Goal: Contribute content: Add original content to the website for others to see

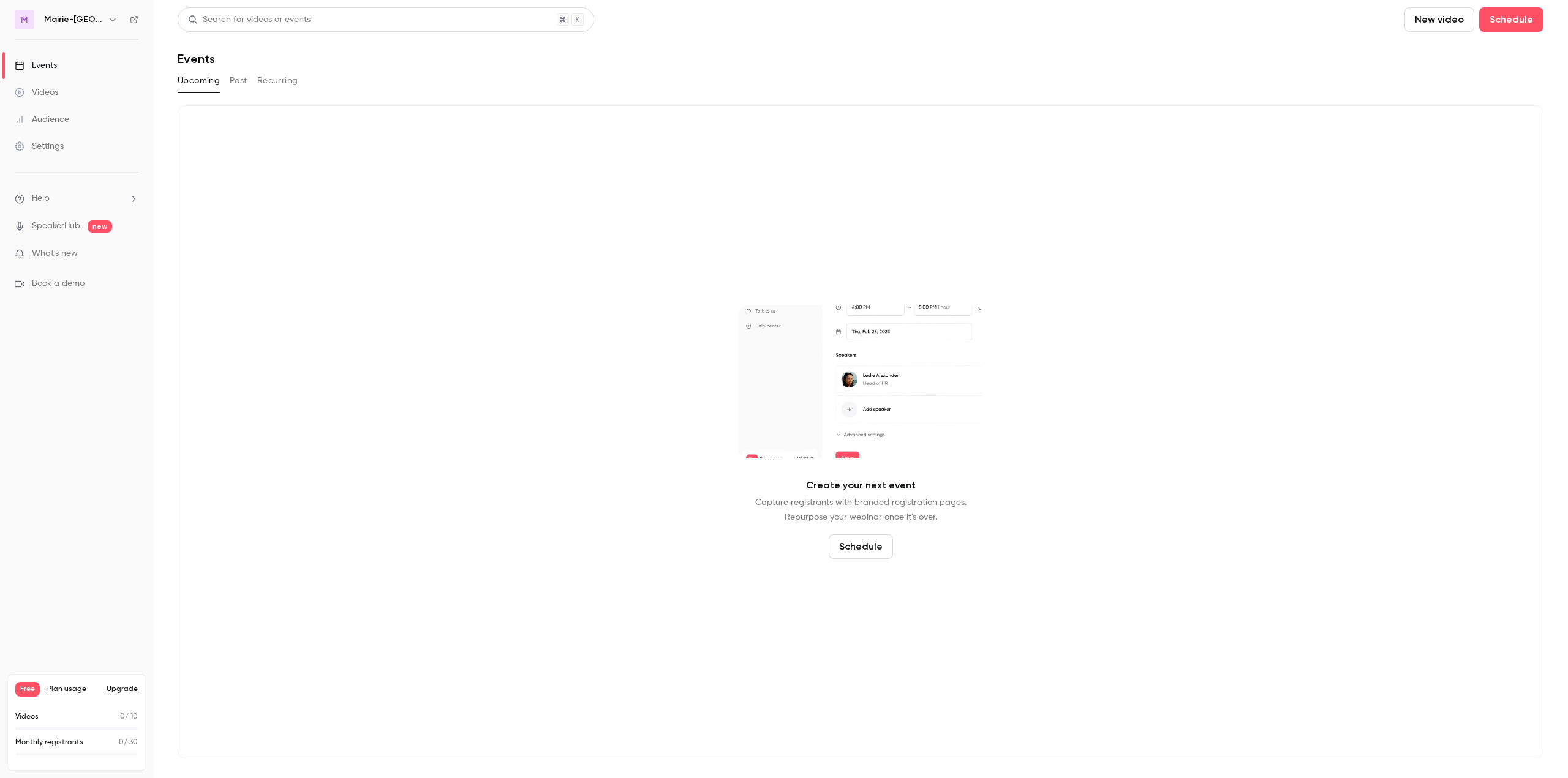
click at [54, 91] on div "Videos" at bounding box center [36, 92] width 44 height 12
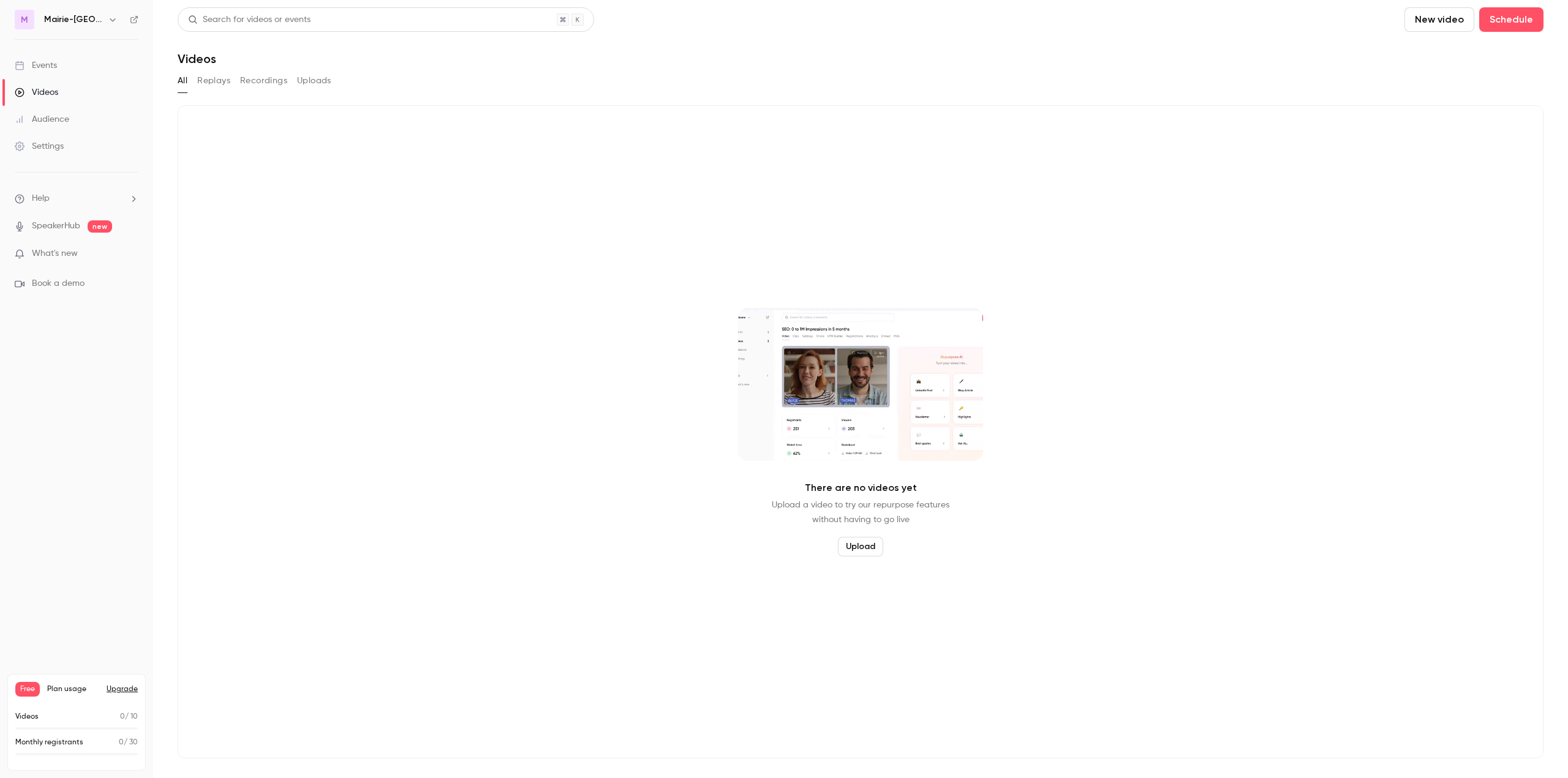
click at [28, 64] on div "Events" at bounding box center [36, 65] width 42 height 12
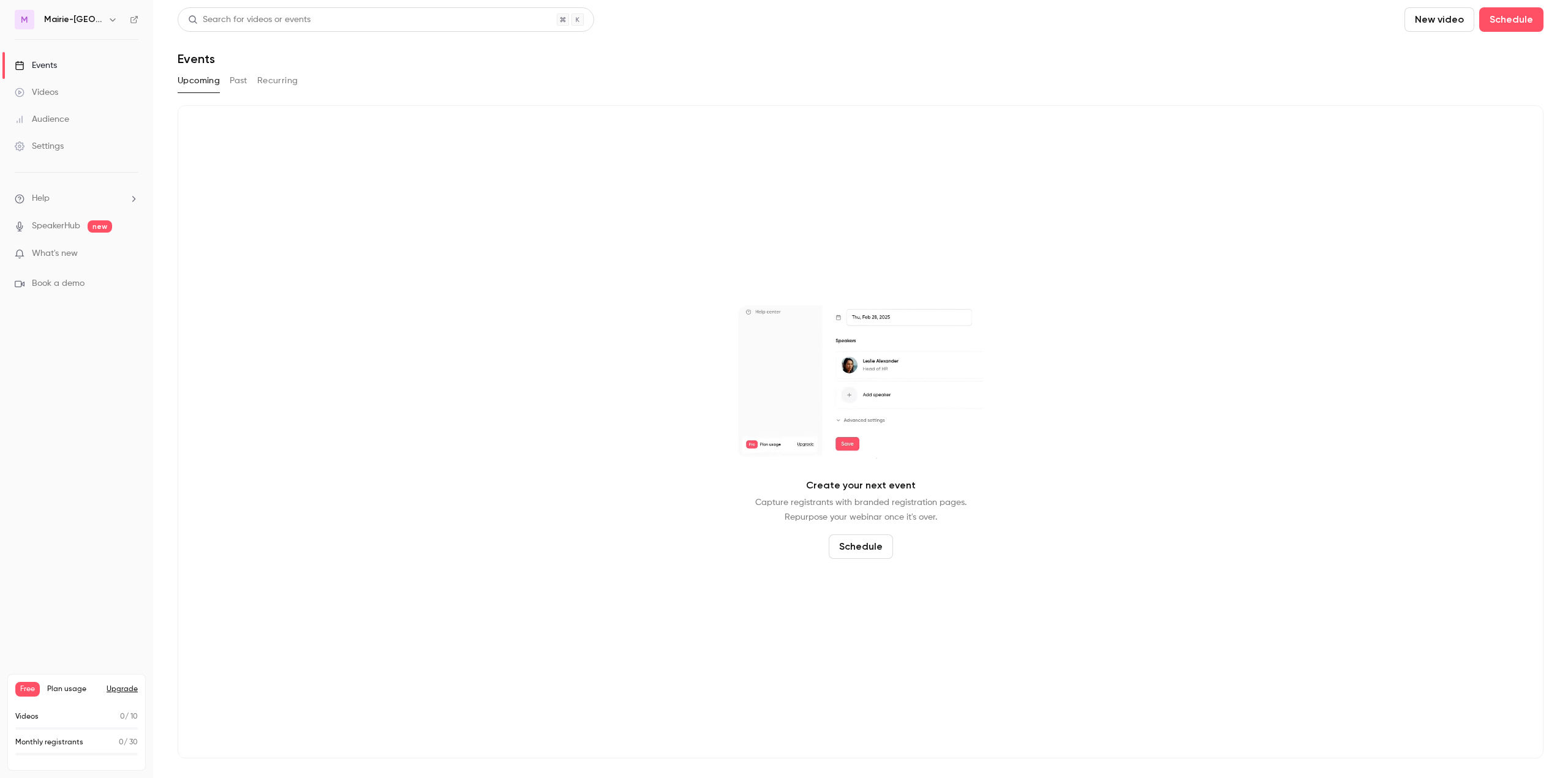
click at [57, 146] on div "Settings" at bounding box center [39, 146] width 49 height 12
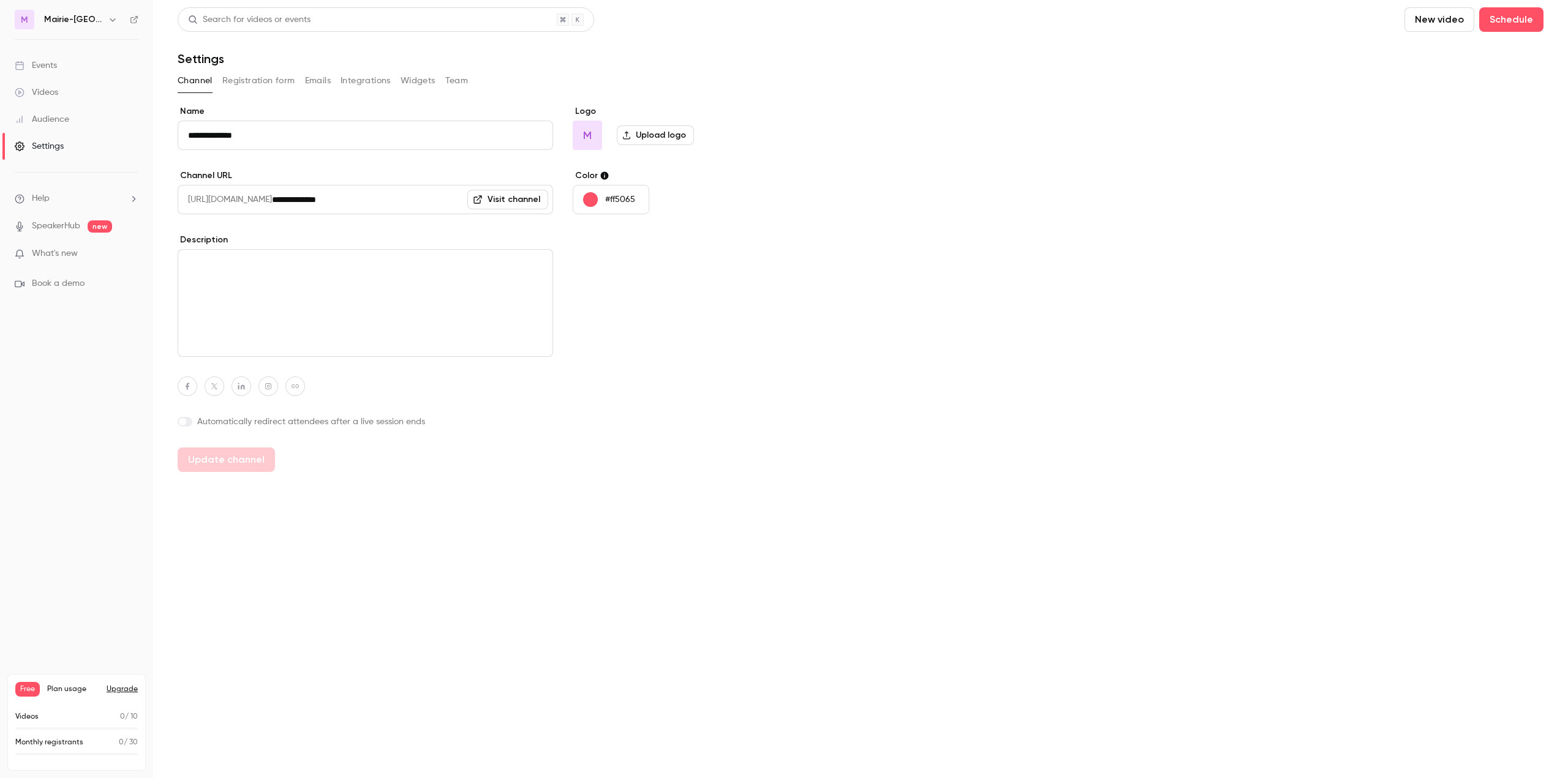
click at [266, 79] on button "Registration form" at bounding box center [259, 81] width 73 height 20
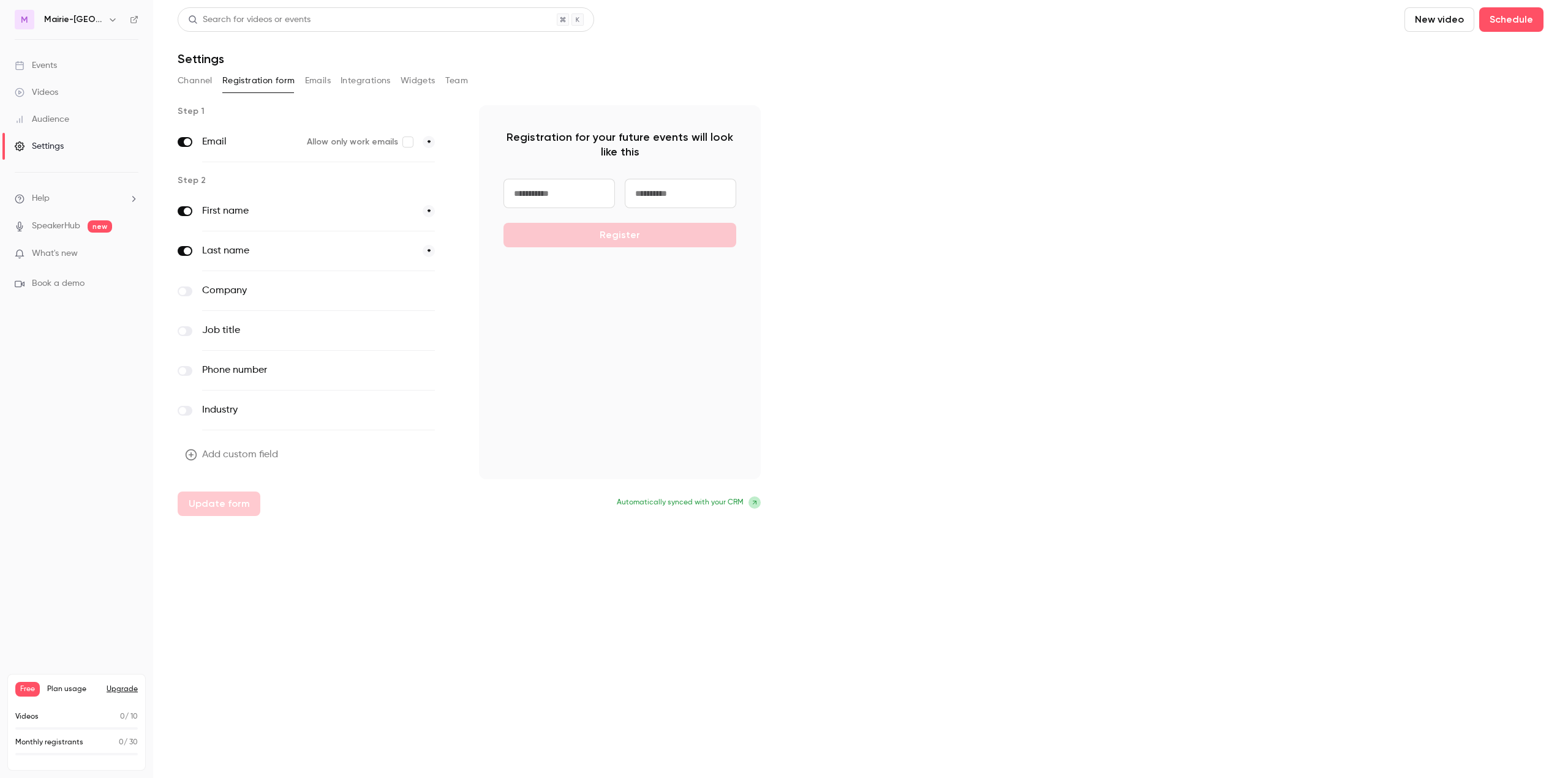
click at [323, 83] on button "Emails" at bounding box center [317, 81] width 25 height 20
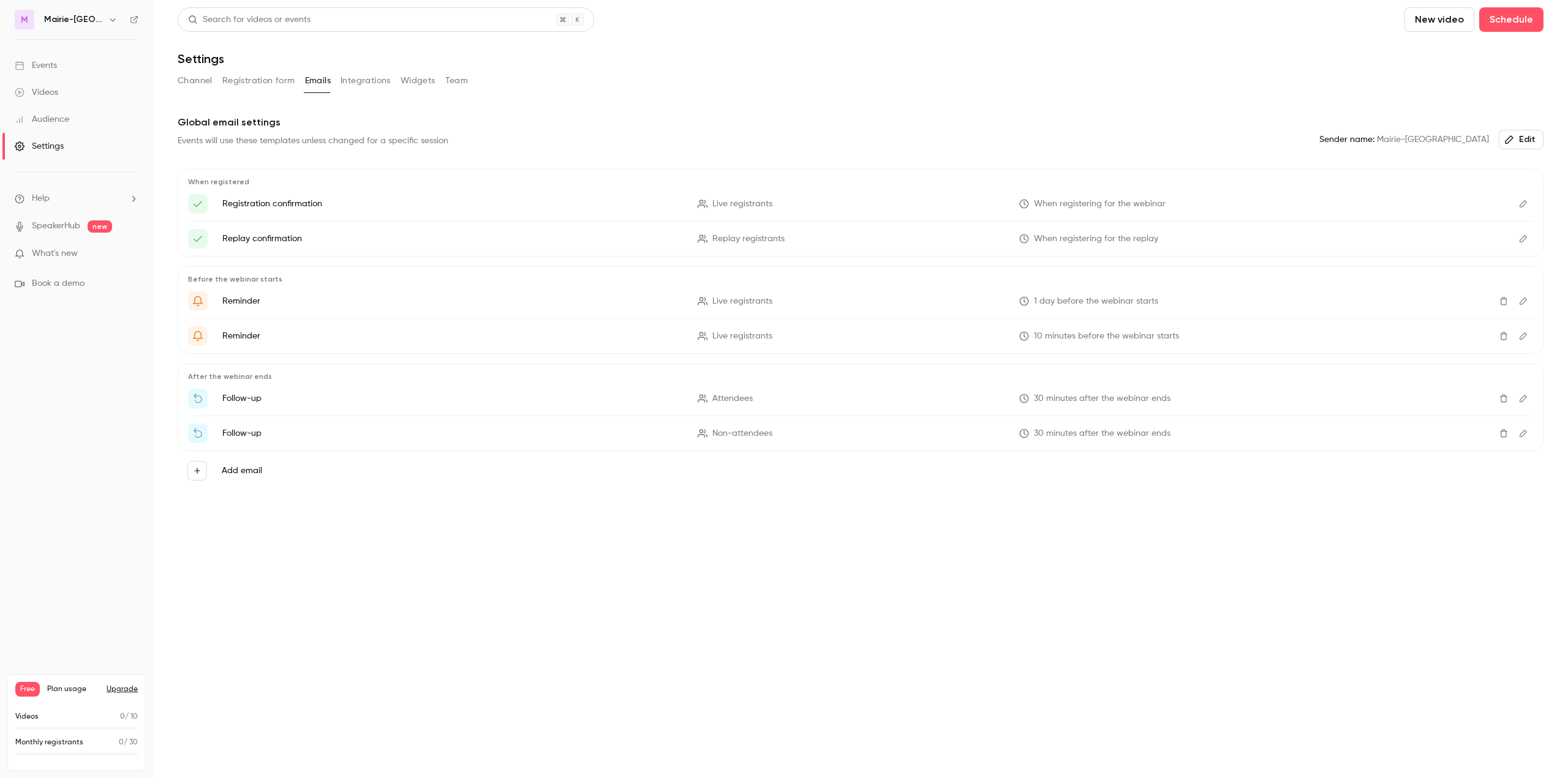
click at [357, 83] on button "Integrations" at bounding box center [365, 81] width 50 height 20
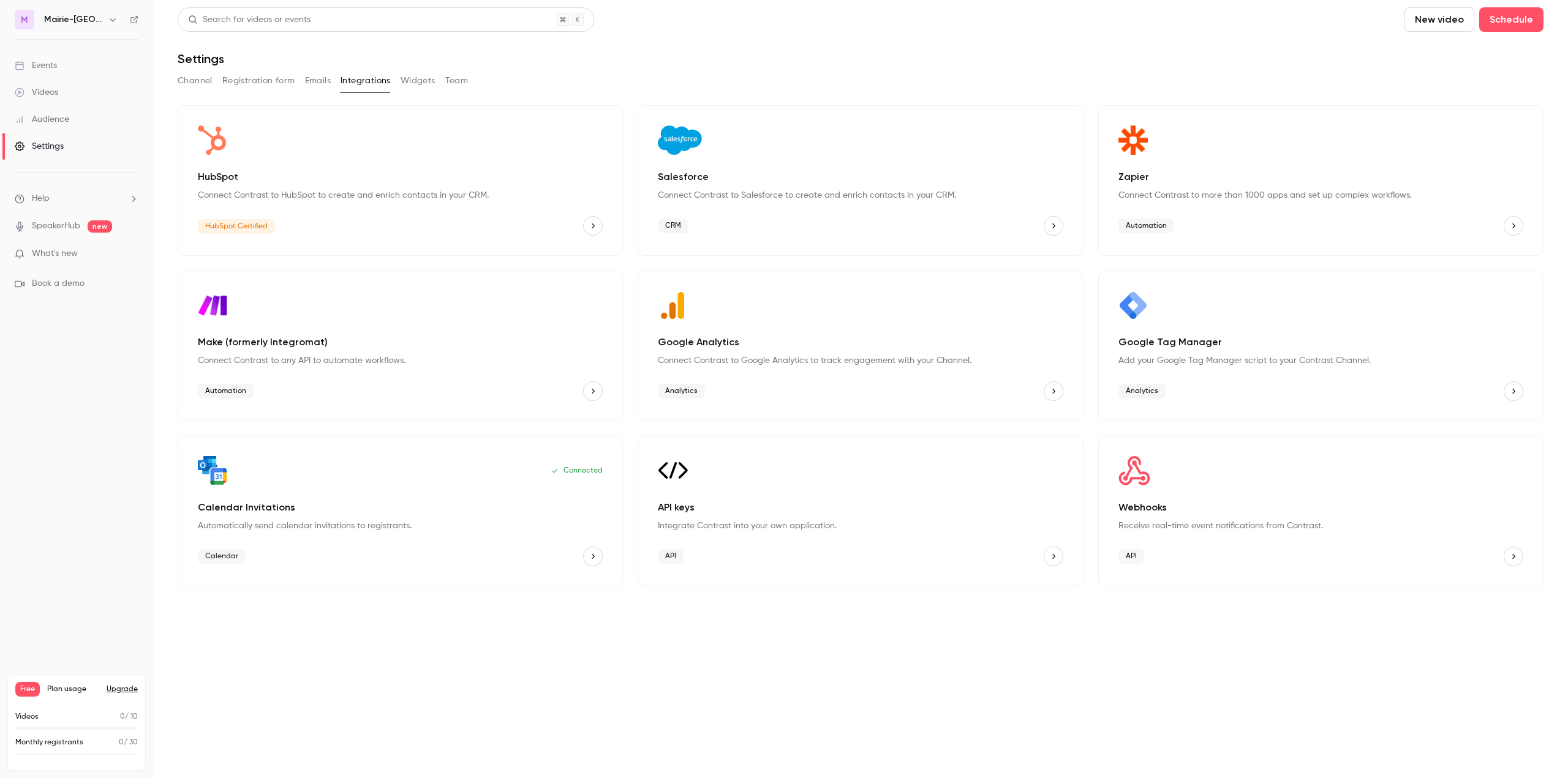
click at [313, 84] on button "Emails" at bounding box center [317, 81] width 25 height 20
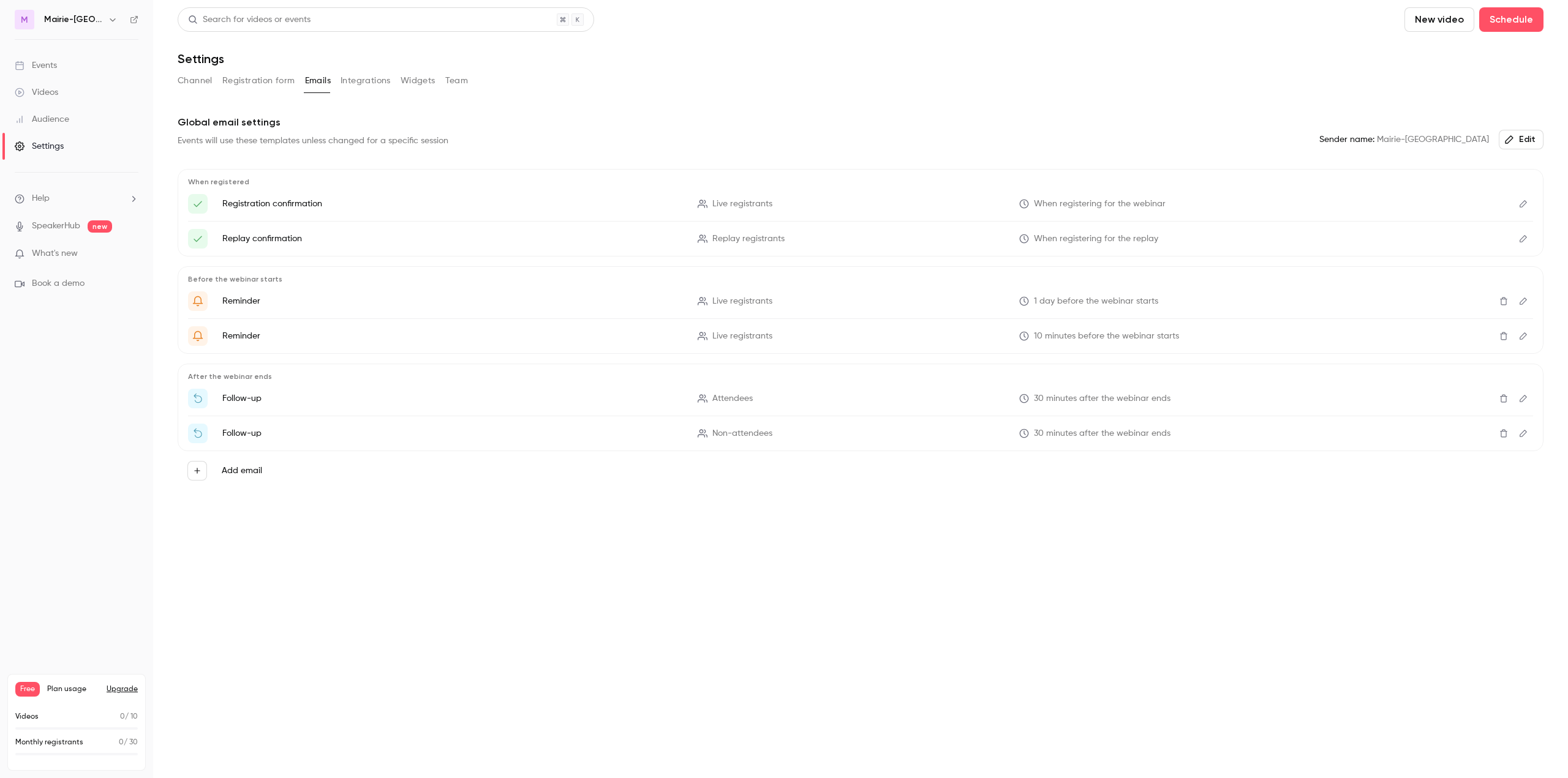
click at [423, 84] on button "Widgets" at bounding box center [418, 81] width 35 height 20
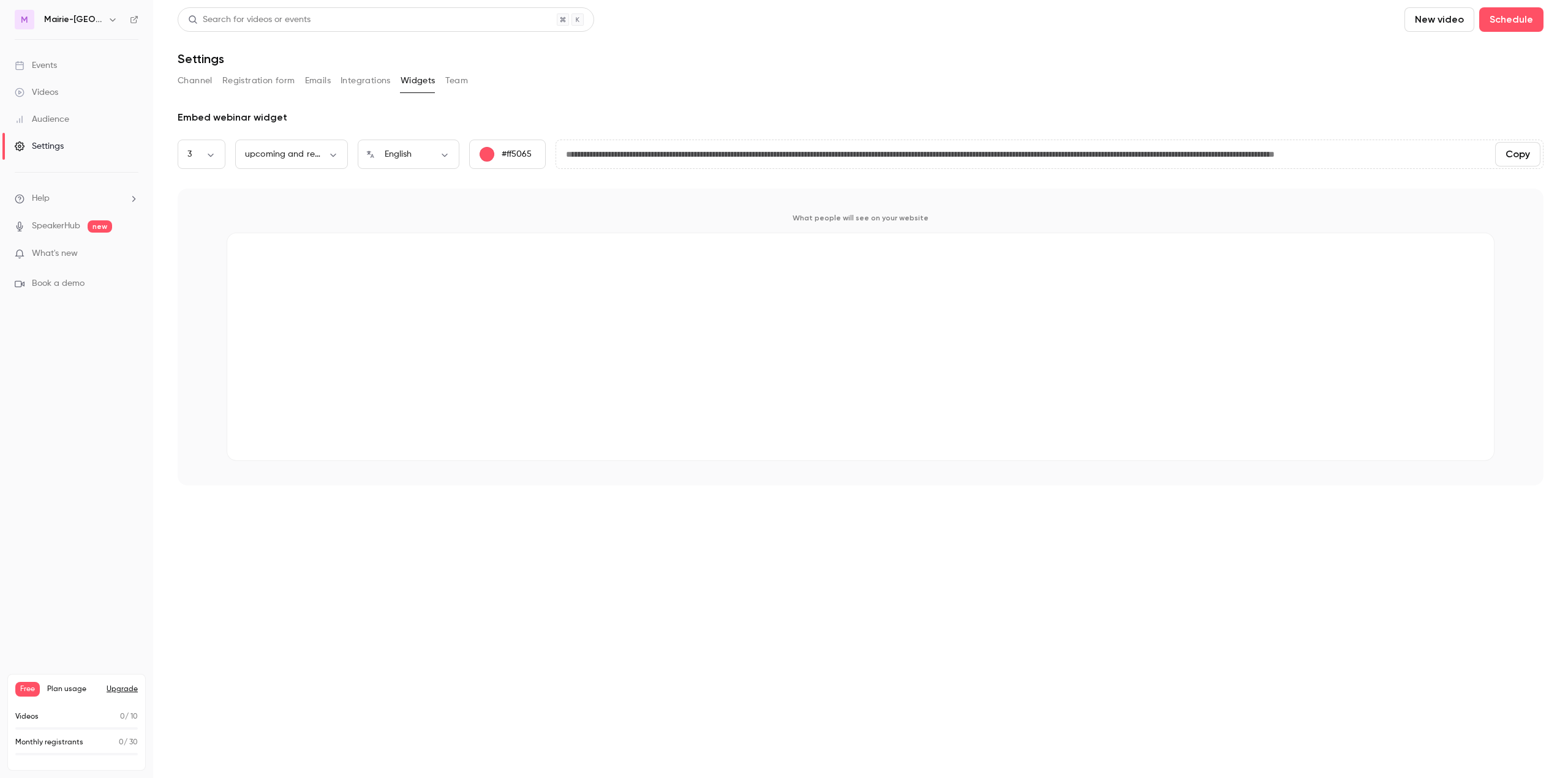
click at [454, 82] on button "Team" at bounding box center [457, 81] width 23 height 20
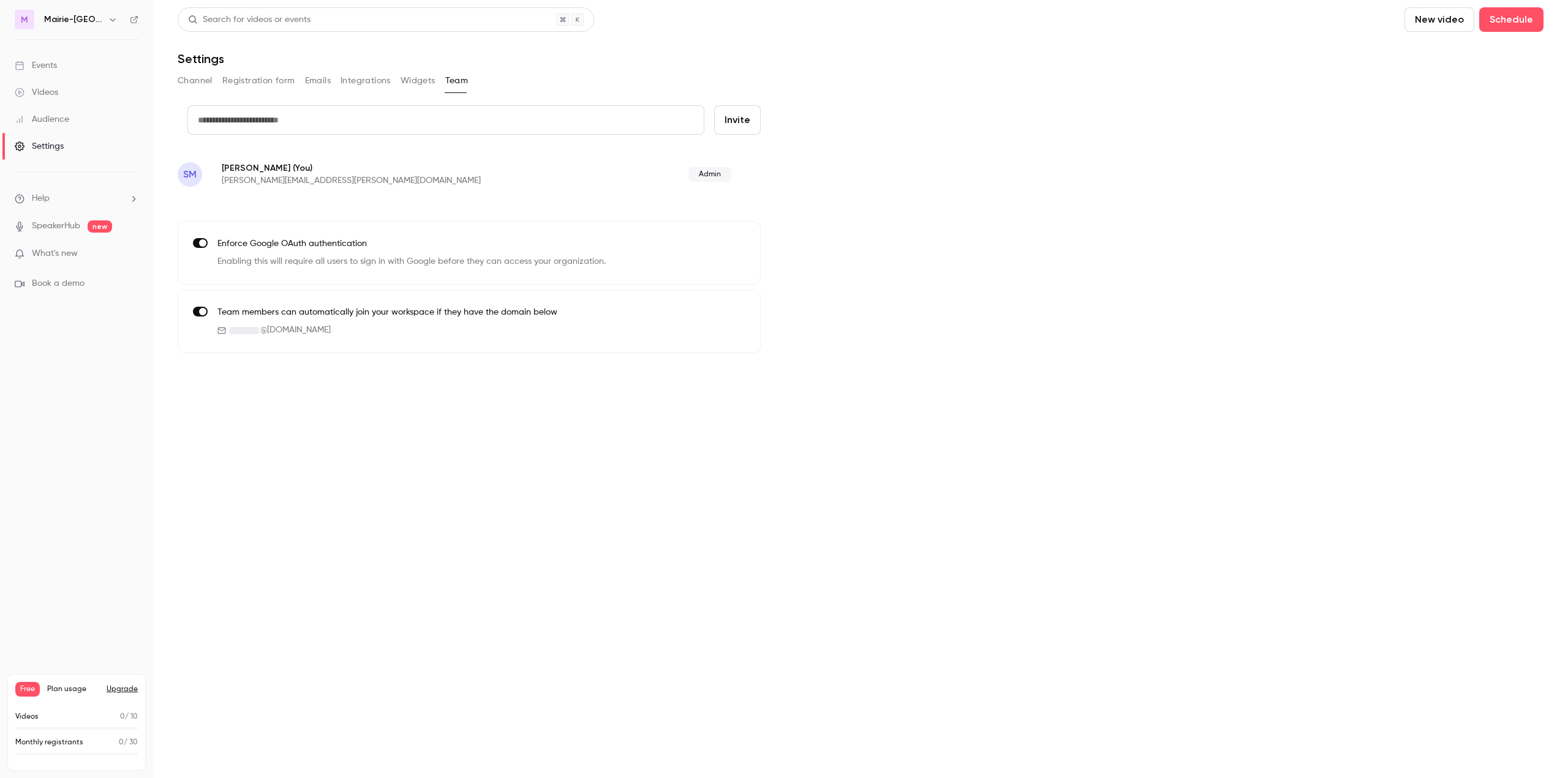
click at [191, 81] on button "Channel" at bounding box center [195, 81] width 35 height 20
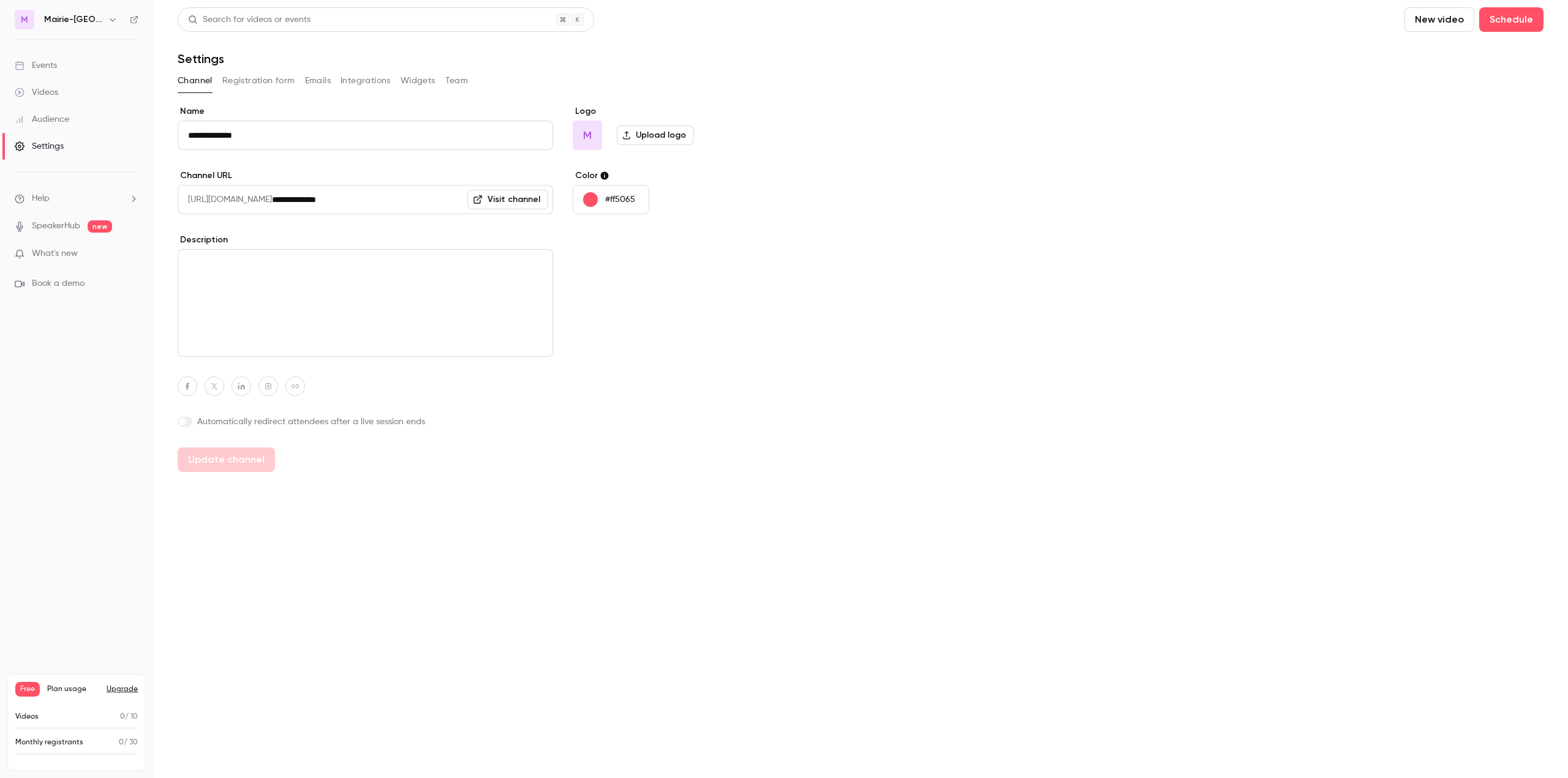
click at [52, 63] on div "Events" at bounding box center [36, 65] width 42 height 12
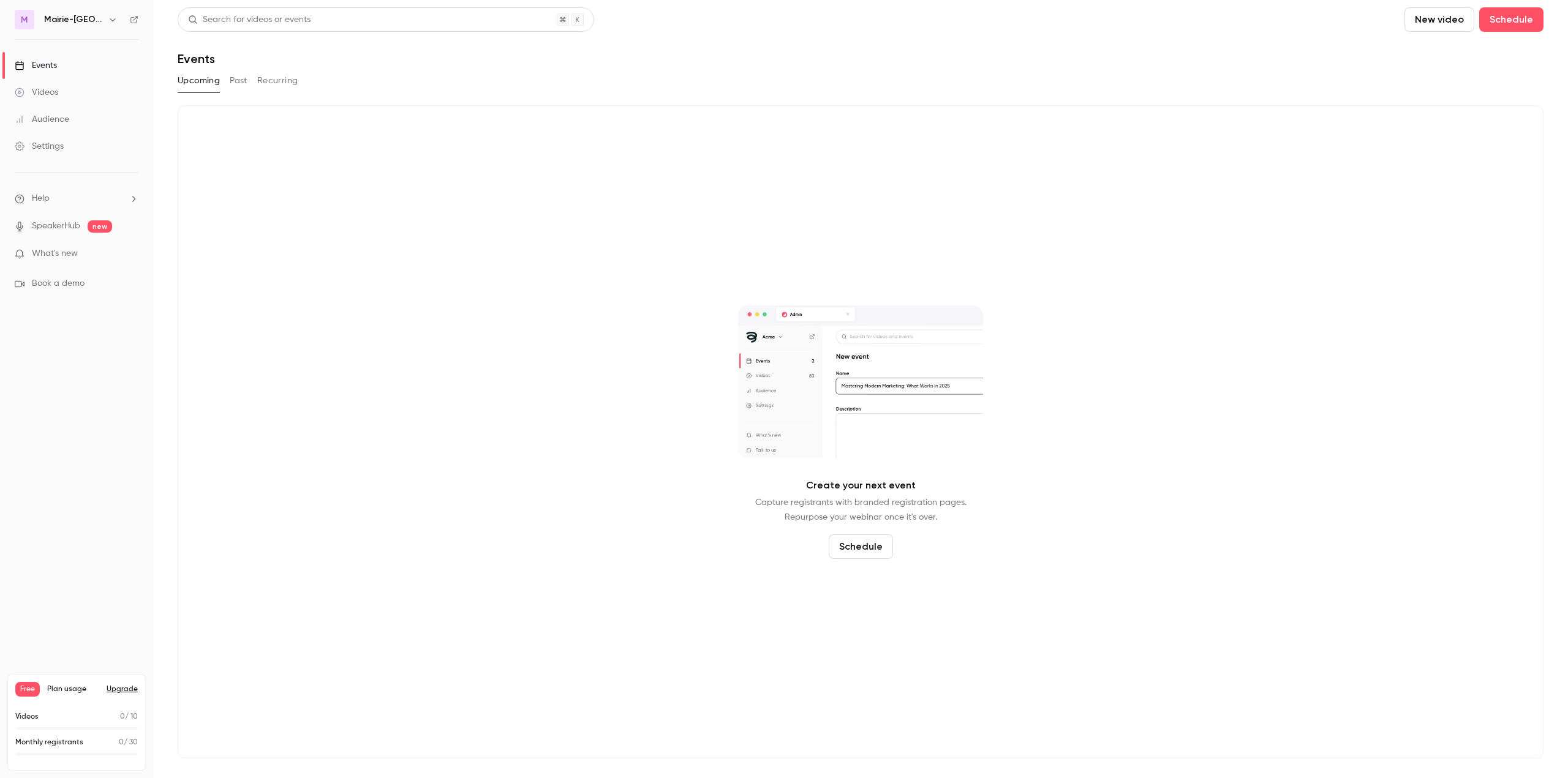
click at [114, 20] on icon "button" at bounding box center [112, 19] width 9 height 9
click at [112, 21] on div at bounding box center [784, 389] width 1568 height 778
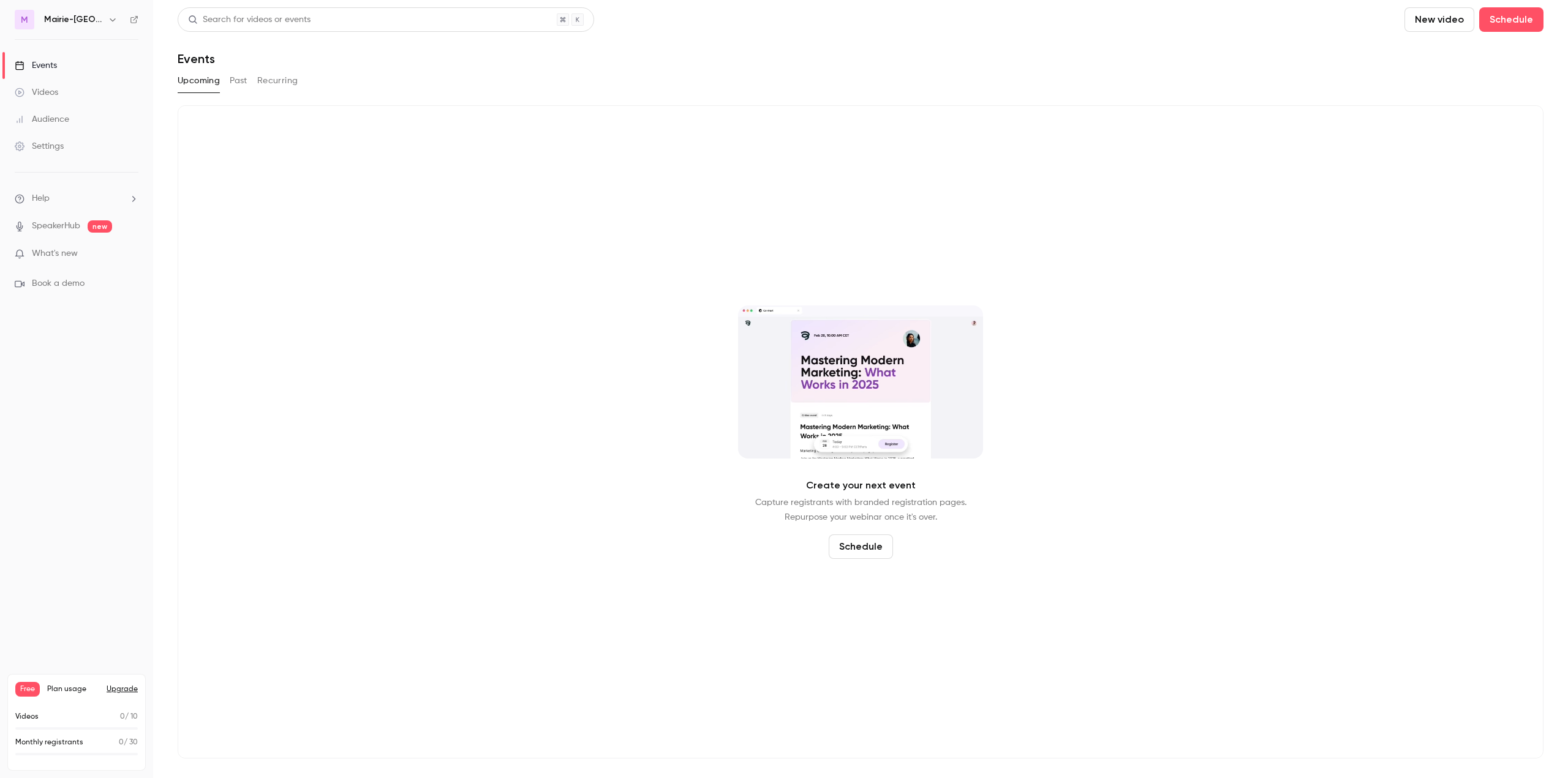
click at [415, 300] on div "Create your next event Capture registrants with branded registration pages. Rep…" at bounding box center [860, 432] width 1366 height 654
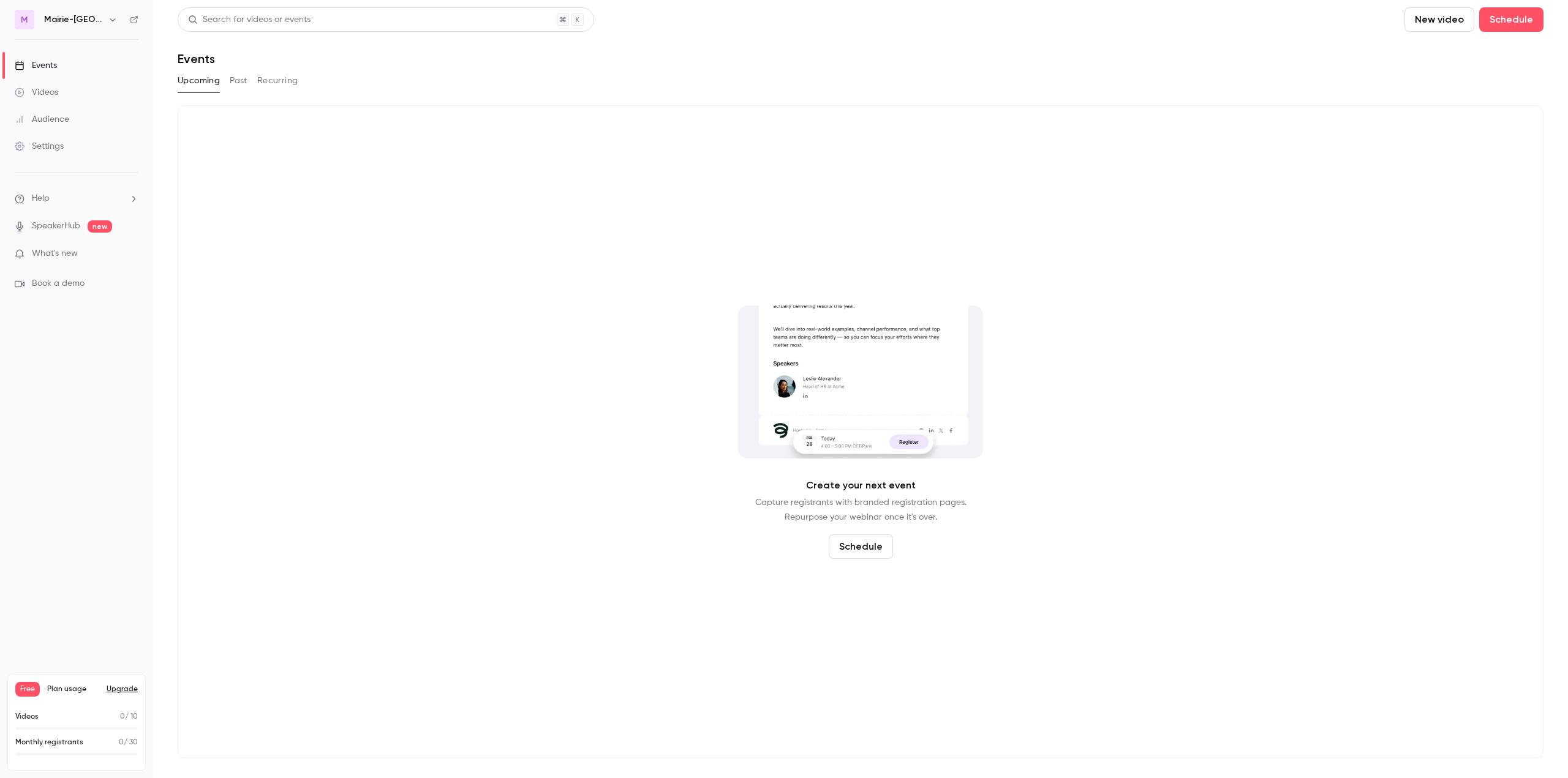
click at [1455, 21] on button "New video" at bounding box center [1439, 20] width 70 height 25
click at [1463, 59] on div "Record" at bounding box center [1484, 53] width 93 height 12
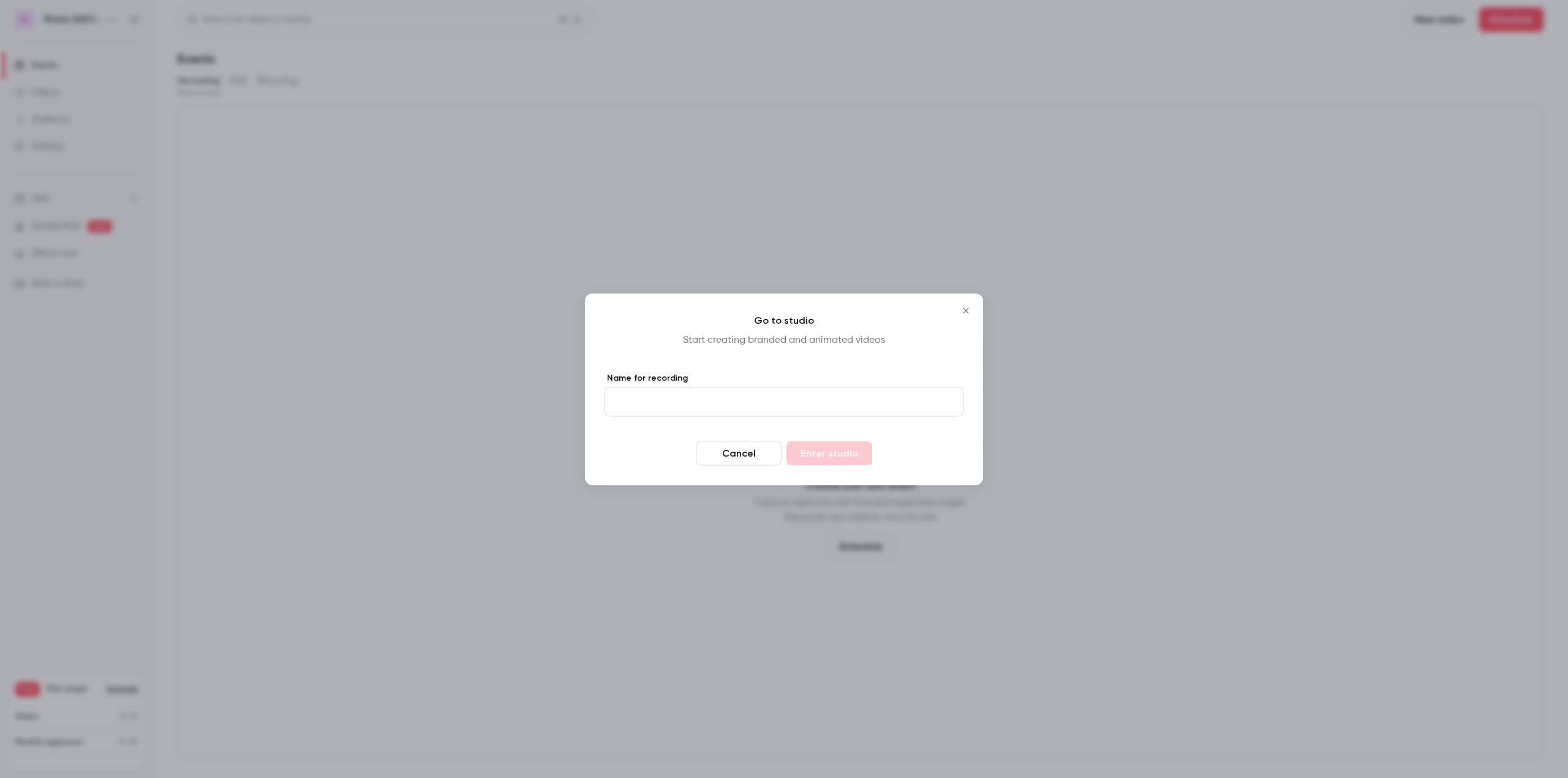
click at [671, 400] on input "Name for recording" at bounding box center [783, 401] width 359 height 29
type input "**********"
click at [802, 451] on button "Enter studio" at bounding box center [829, 453] width 86 height 25
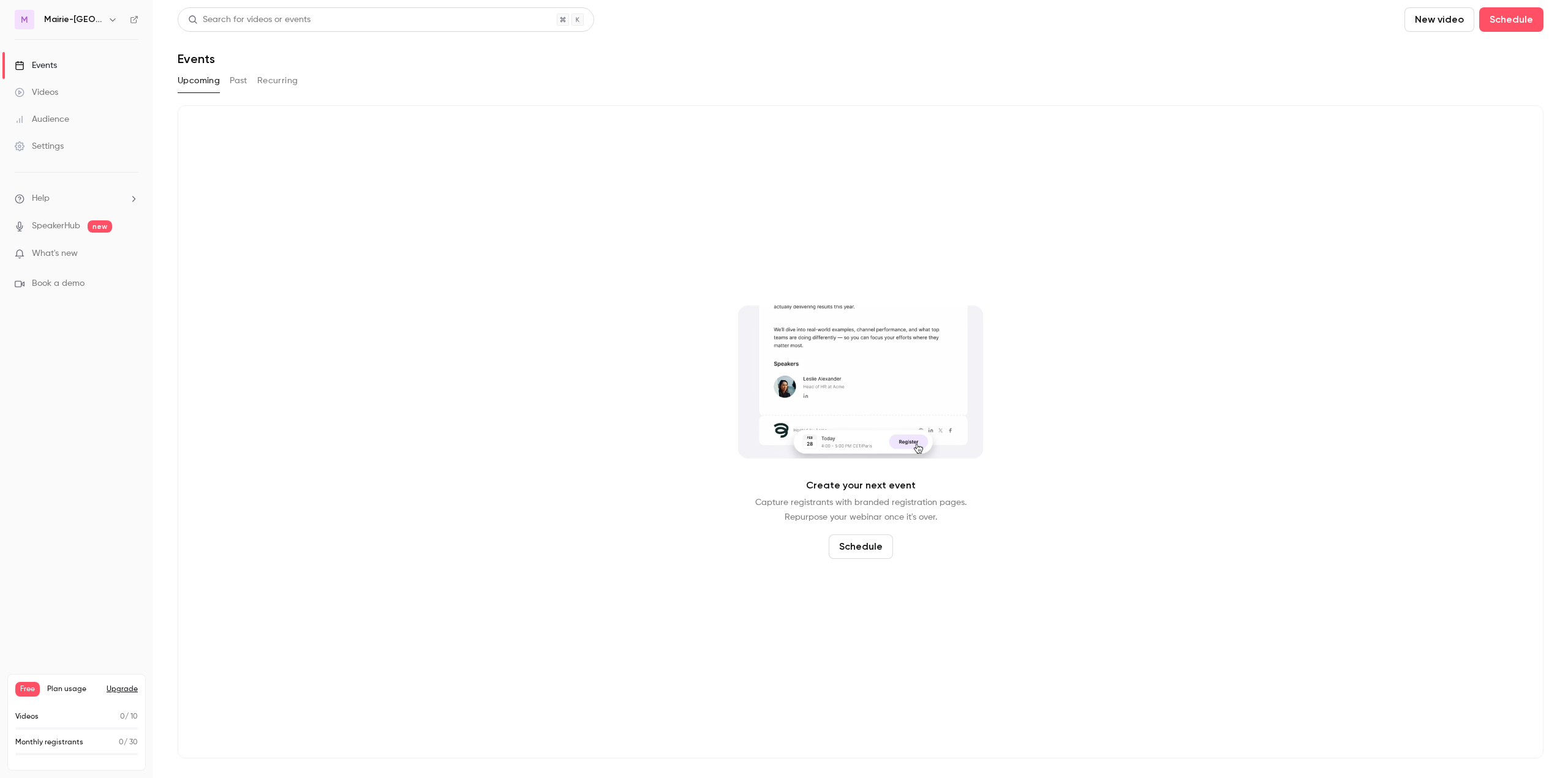
click at [111, 18] on icon "button" at bounding box center [112, 19] width 9 height 9
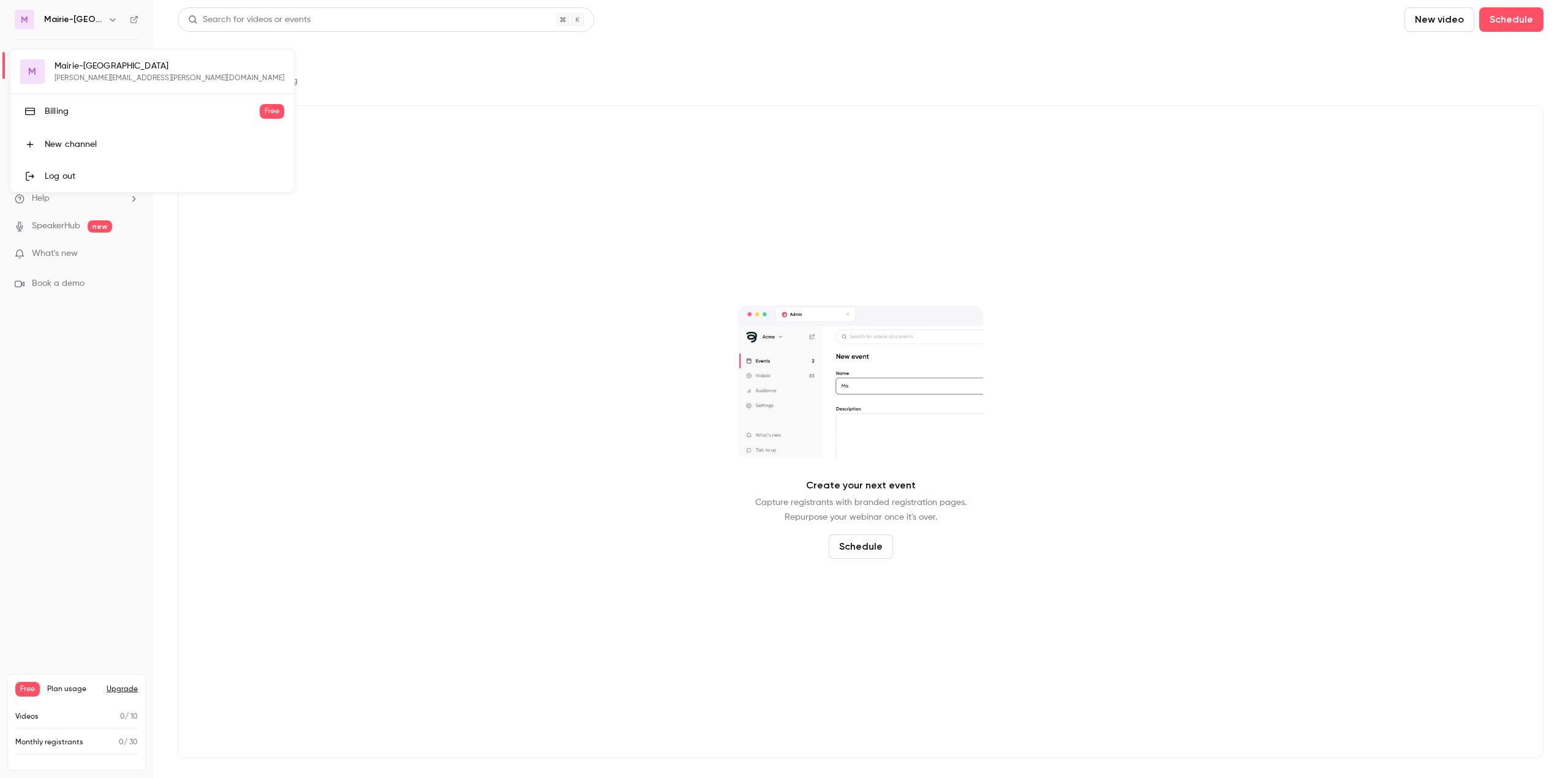
click at [347, 282] on div at bounding box center [784, 389] width 1568 height 778
click at [49, 147] on div "Settings" at bounding box center [39, 146] width 49 height 12
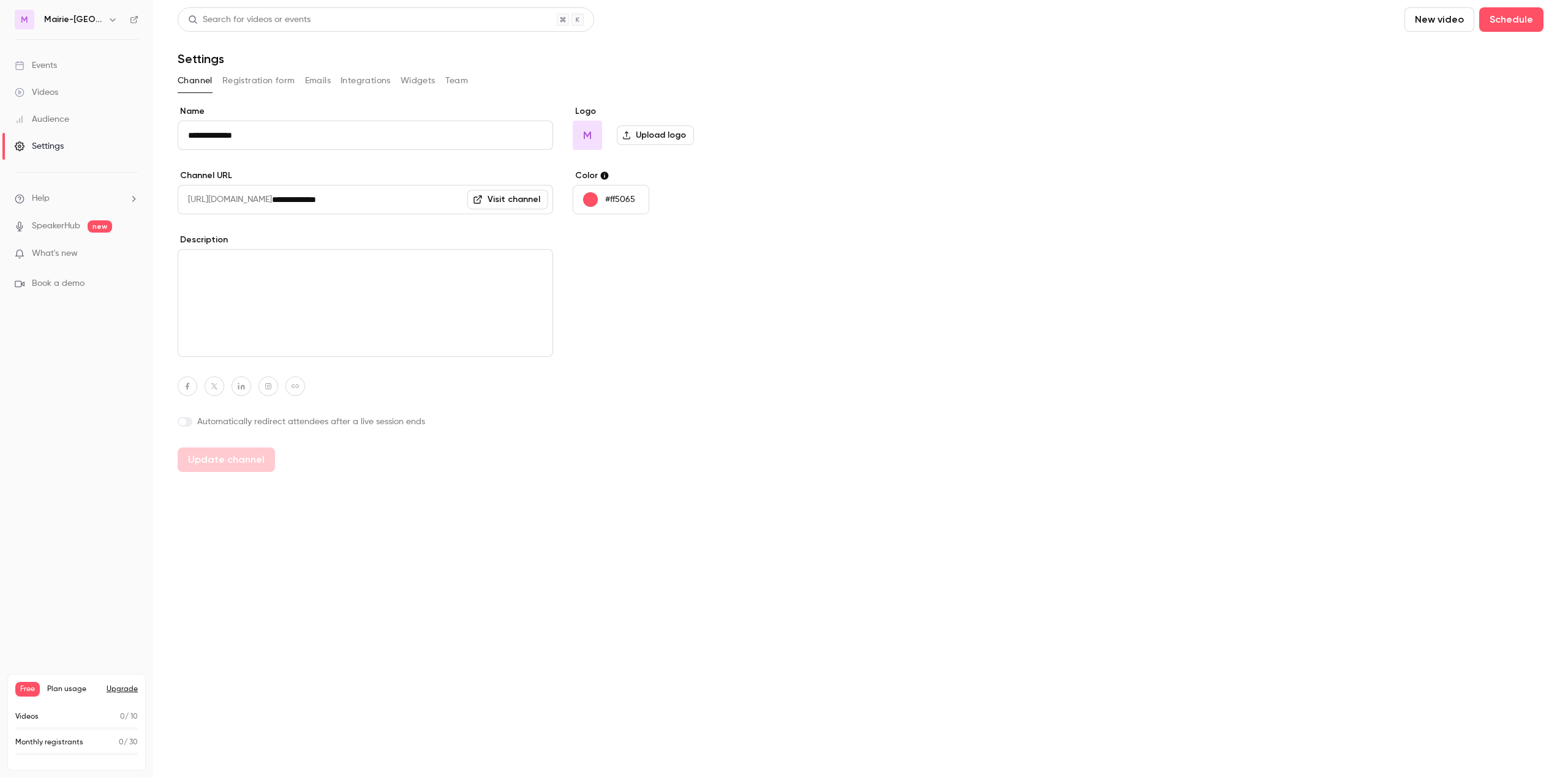
click at [109, 21] on icon "button" at bounding box center [112, 19] width 9 height 9
click at [980, 193] on div at bounding box center [784, 389] width 1568 height 778
click at [1500, 15] on button "Schedule" at bounding box center [1511, 20] width 64 height 25
click at [1119, 106] on div at bounding box center [784, 389] width 1568 height 778
click at [60, 200] on li "Help" at bounding box center [76, 198] width 124 height 13
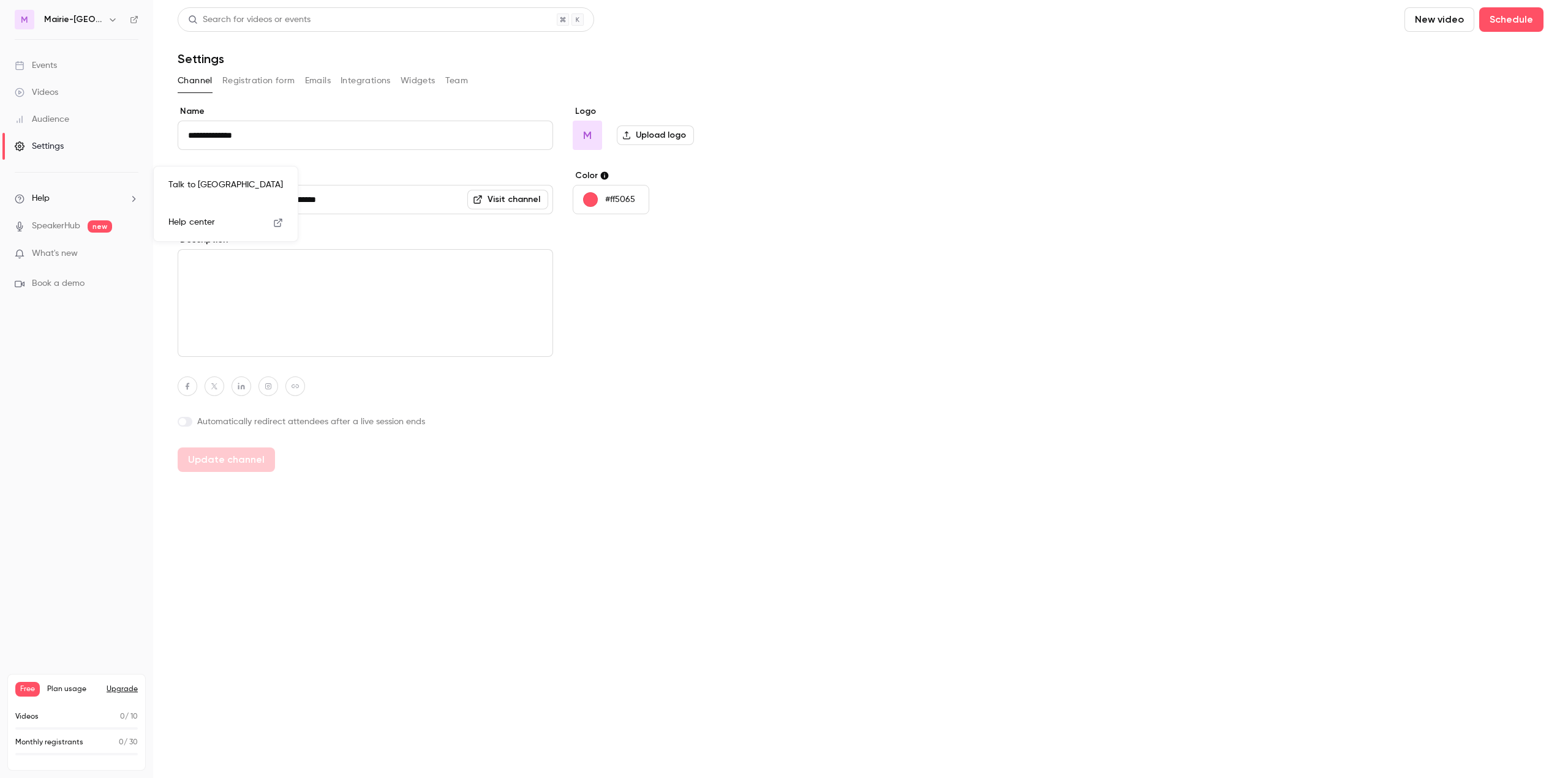
click at [192, 218] on span "Help center" at bounding box center [192, 222] width 47 height 13
click at [111, 17] on icon "button" at bounding box center [112, 19] width 9 height 9
click at [935, 242] on div at bounding box center [784, 389] width 1568 height 778
click at [1441, 15] on button "New video" at bounding box center [1439, 20] width 70 height 25
click at [1449, 49] on div "Record" at bounding box center [1484, 53] width 93 height 12
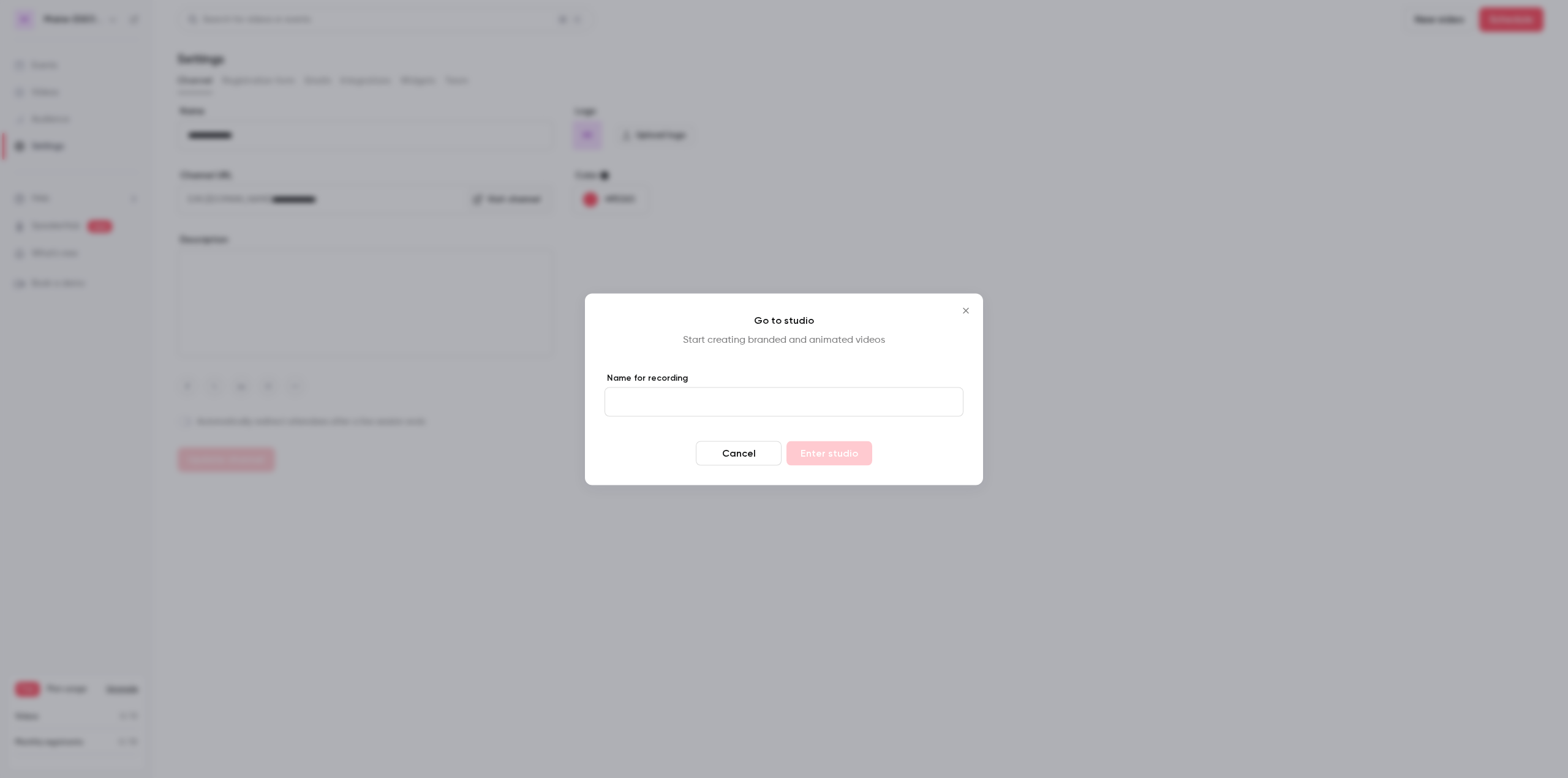
click at [685, 403] on input "Name for recording" at bounding box center [783, 401] width 359 height 29
type input "**********"
click at [849, 453] on button "Enter studio" at bounding box center [829, 453] width 86 height 25
